Goal: Entertainment & Leisure: Consume media (video, audio)

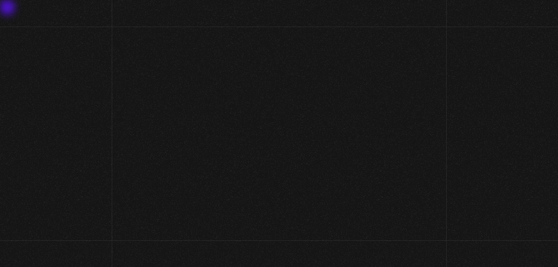
scroll to position [116, 0]
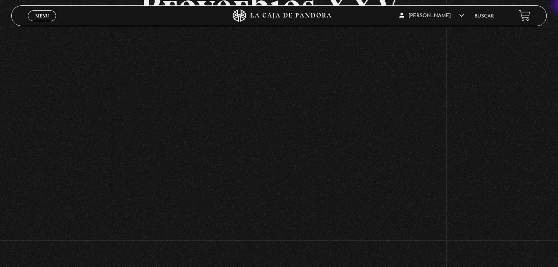
scroll to position [66, 0]
